Goal: Transaction & Acquisition: Register for event/course

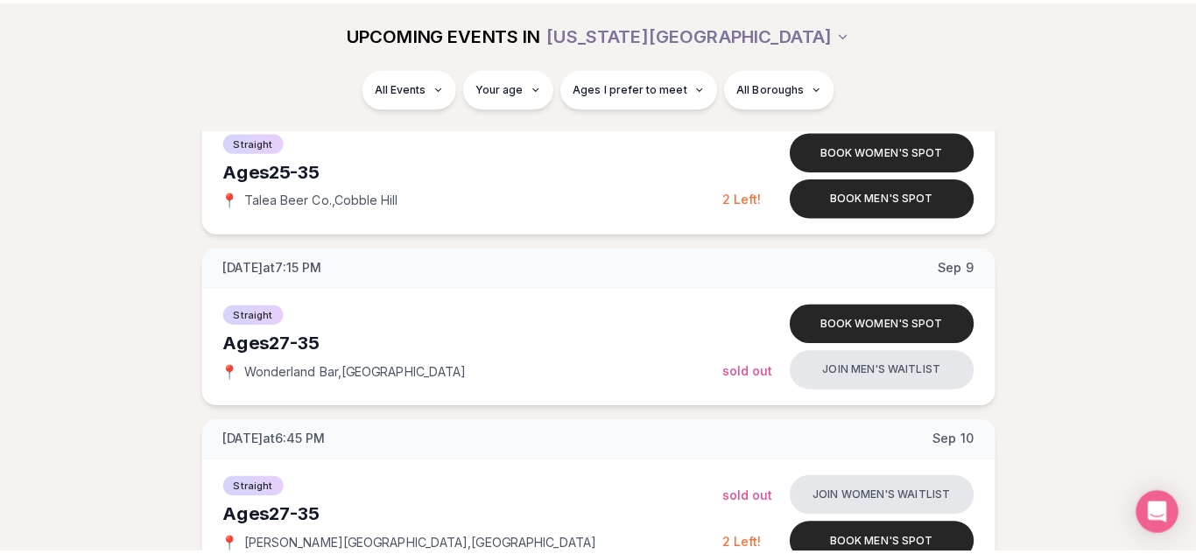
scroll to position [1646, 0]
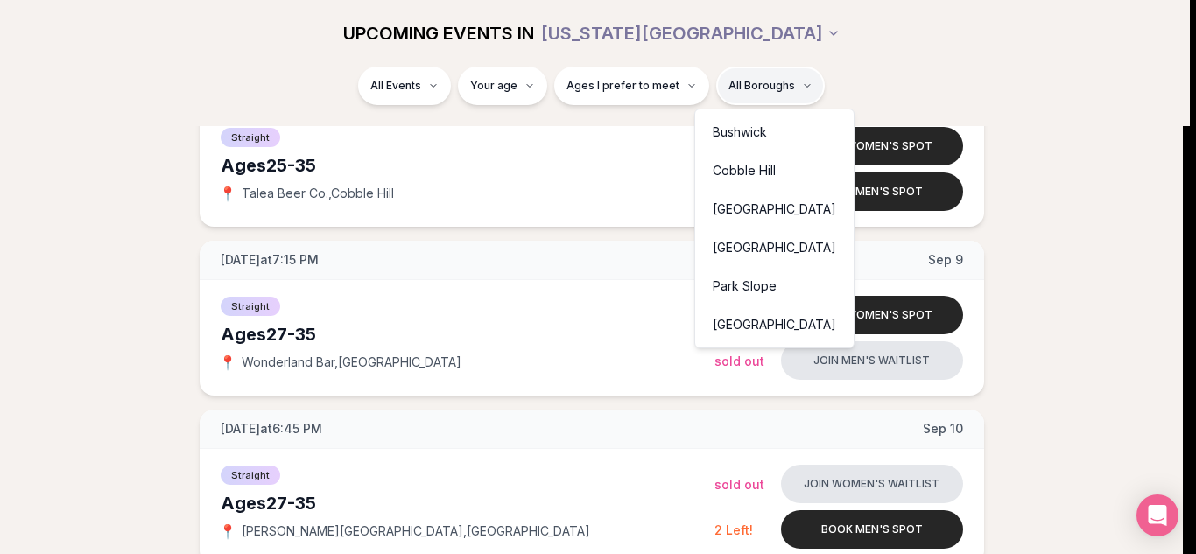
click at [746, 173] on div "Cobble Hill" at bounding box center [775, 171] width 152 height 39
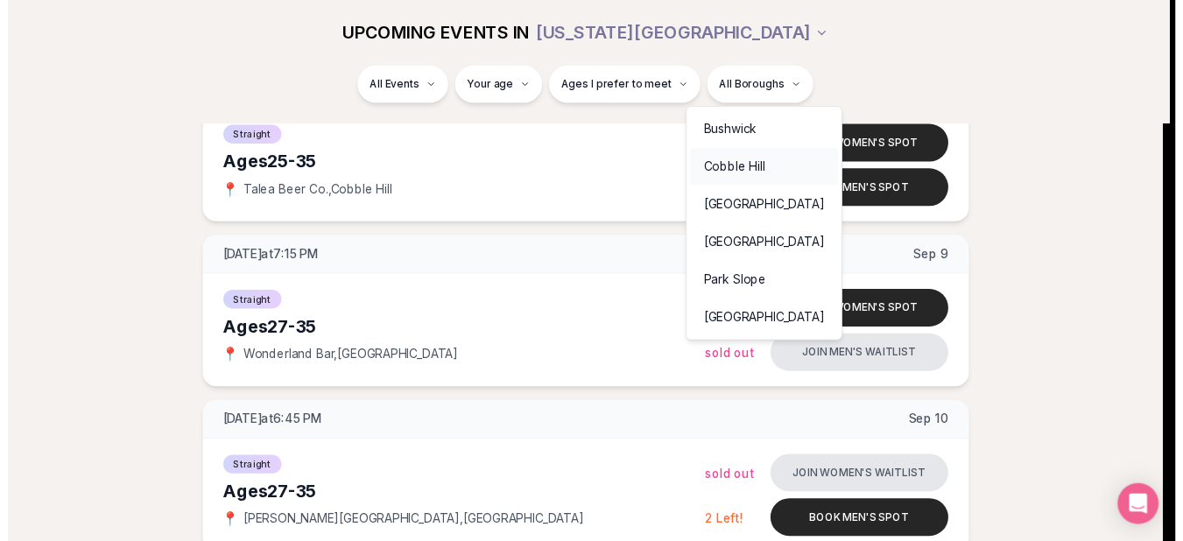
scroll to position [330, 0]
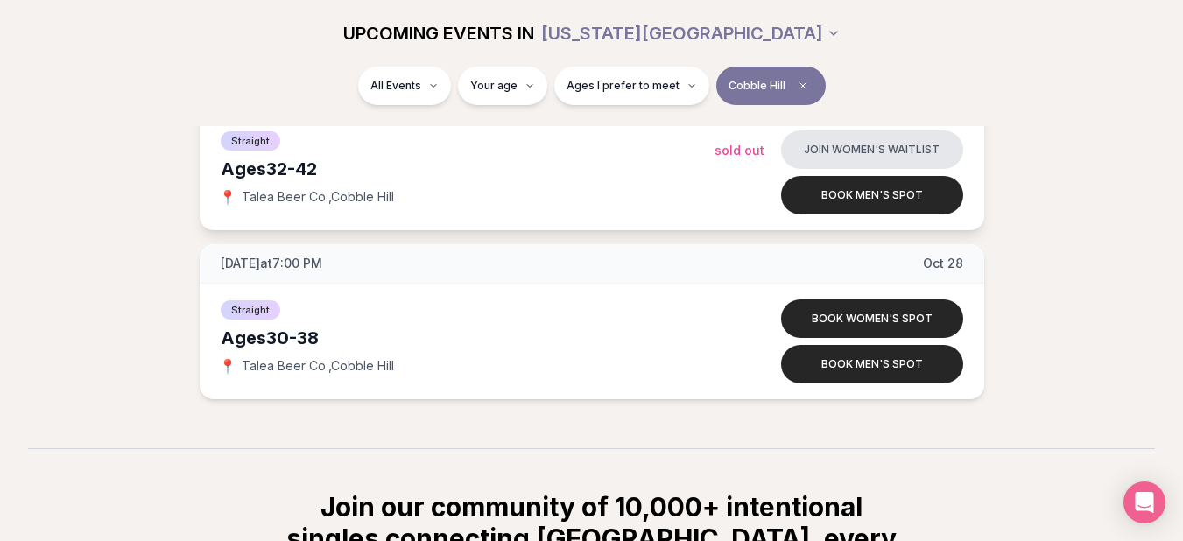
scroll to position [1472, 0]
